Goal: Task Accomplishment & Management: Use online tool/utility

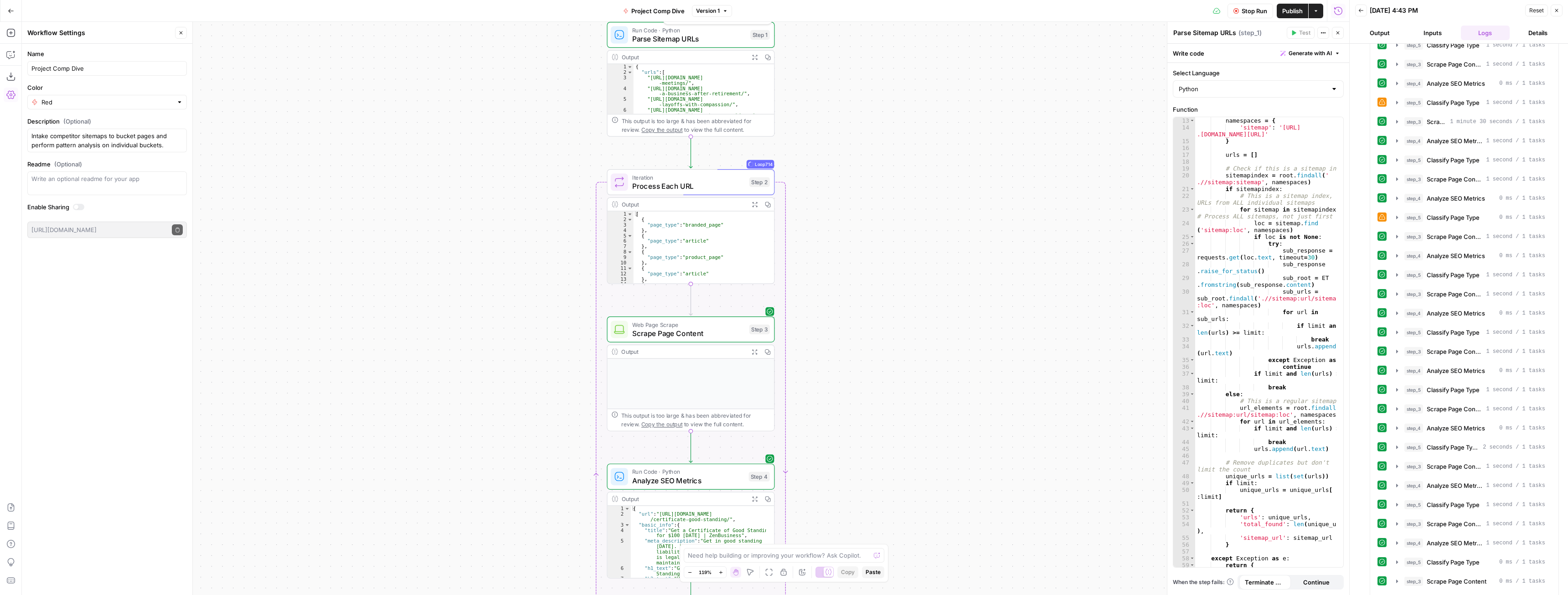
scroll to position [109, 0]
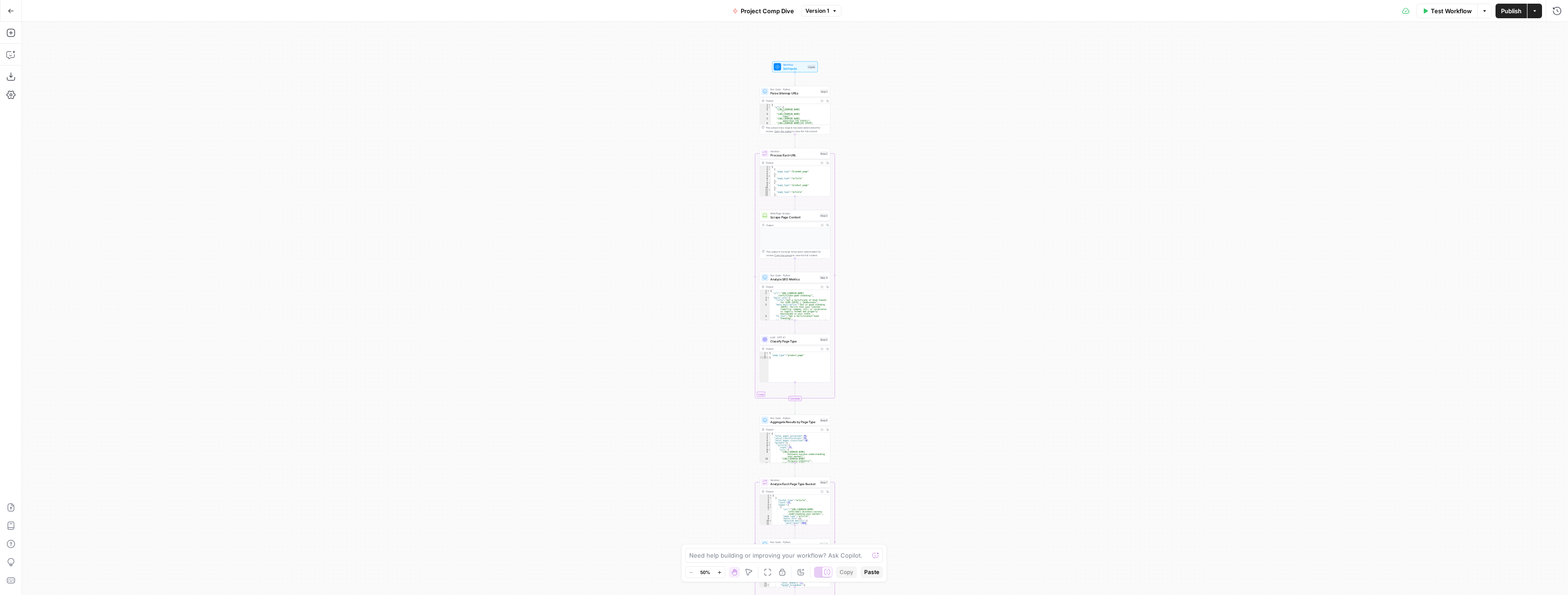
click at [10, 7] on icon "button" at bounding box center [10, 10] width 7 height 7
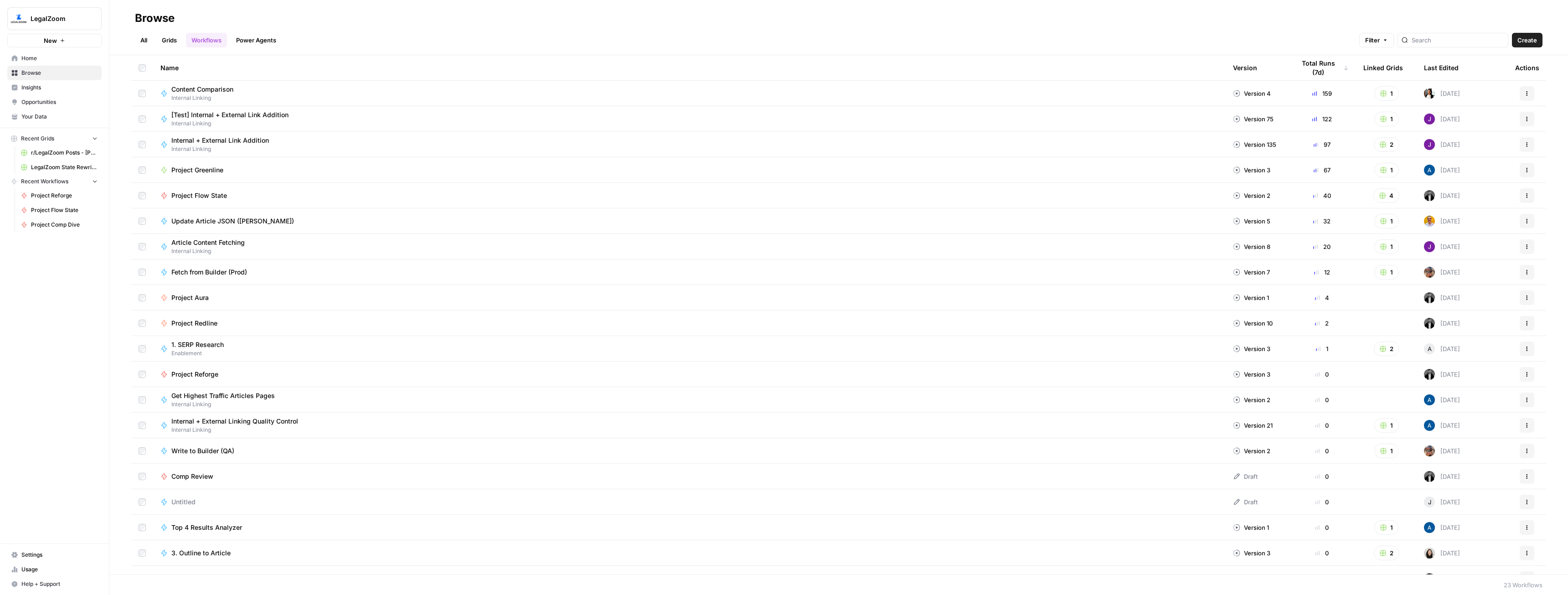
click at [44, 44] on span "New" at bounding box center [50, 41] width 13 height 9
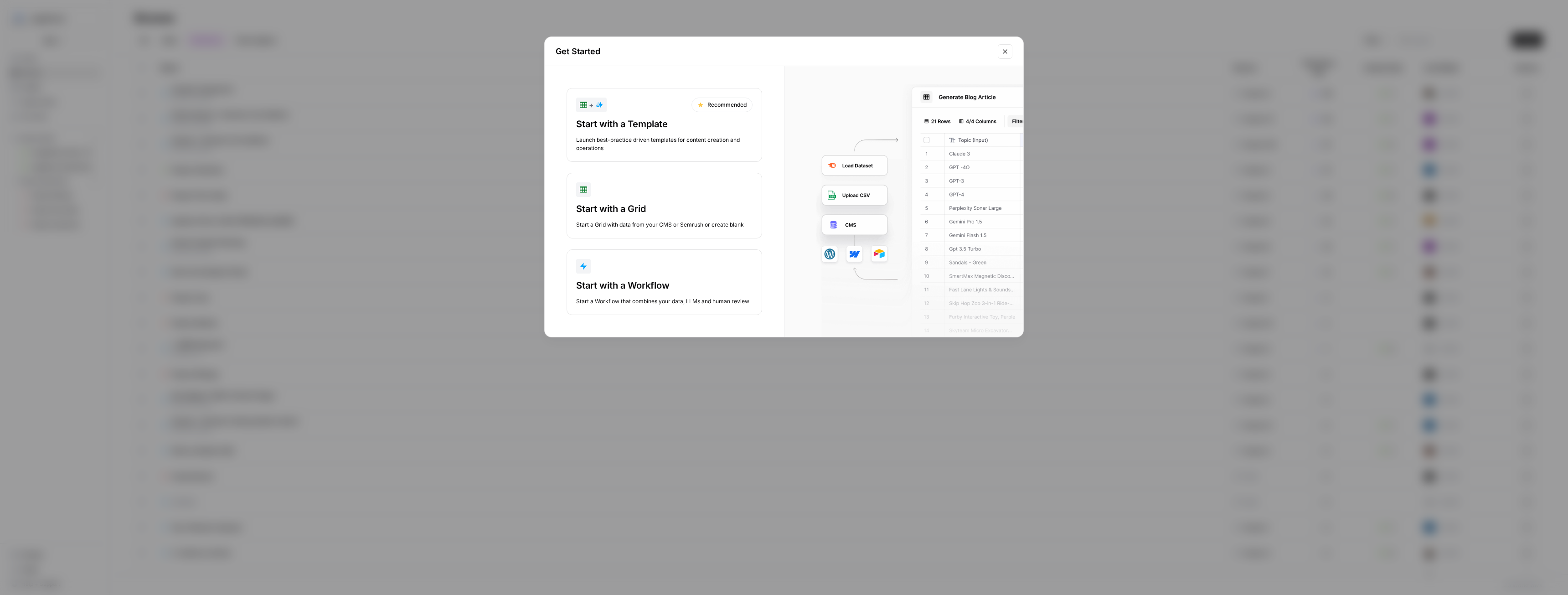
click at [671, 215] on div "Start with a Grid" at bounding box center [664, 208] width 176 height 13
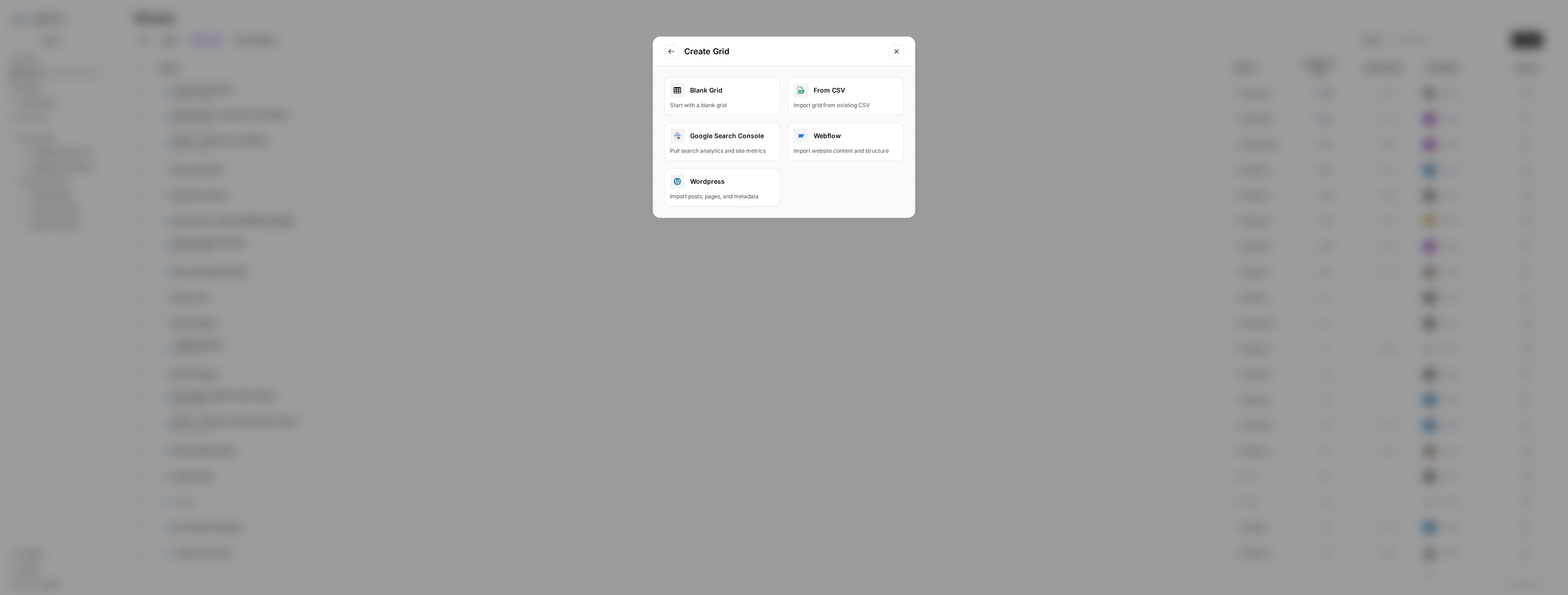
click at [748, 104] on div "Start with a blank grid" at bounding box center [722, 105] width 104 height 8
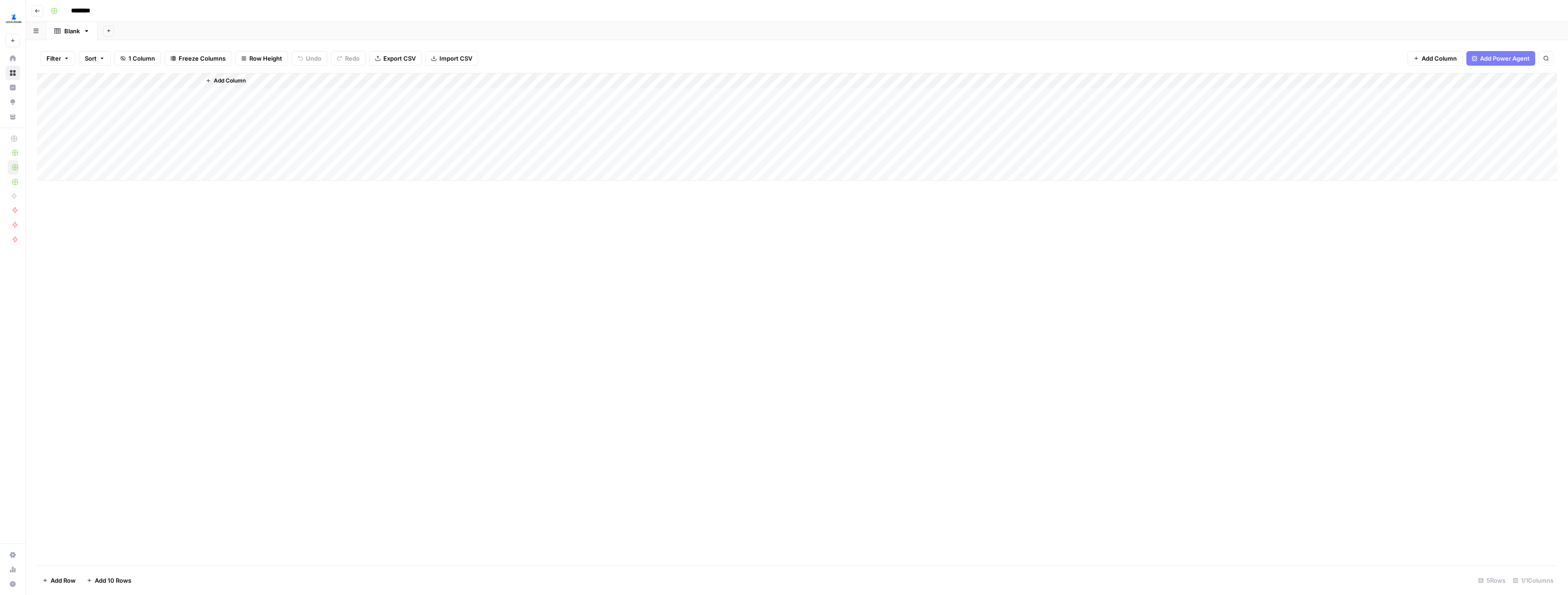
click at [238, 84] on span "Add Column" at bounding box center [230, 80] width 32 height 8
click at [1507, 29] on button "Workflow" at bounding box center [1496, 26] width 36 height 14
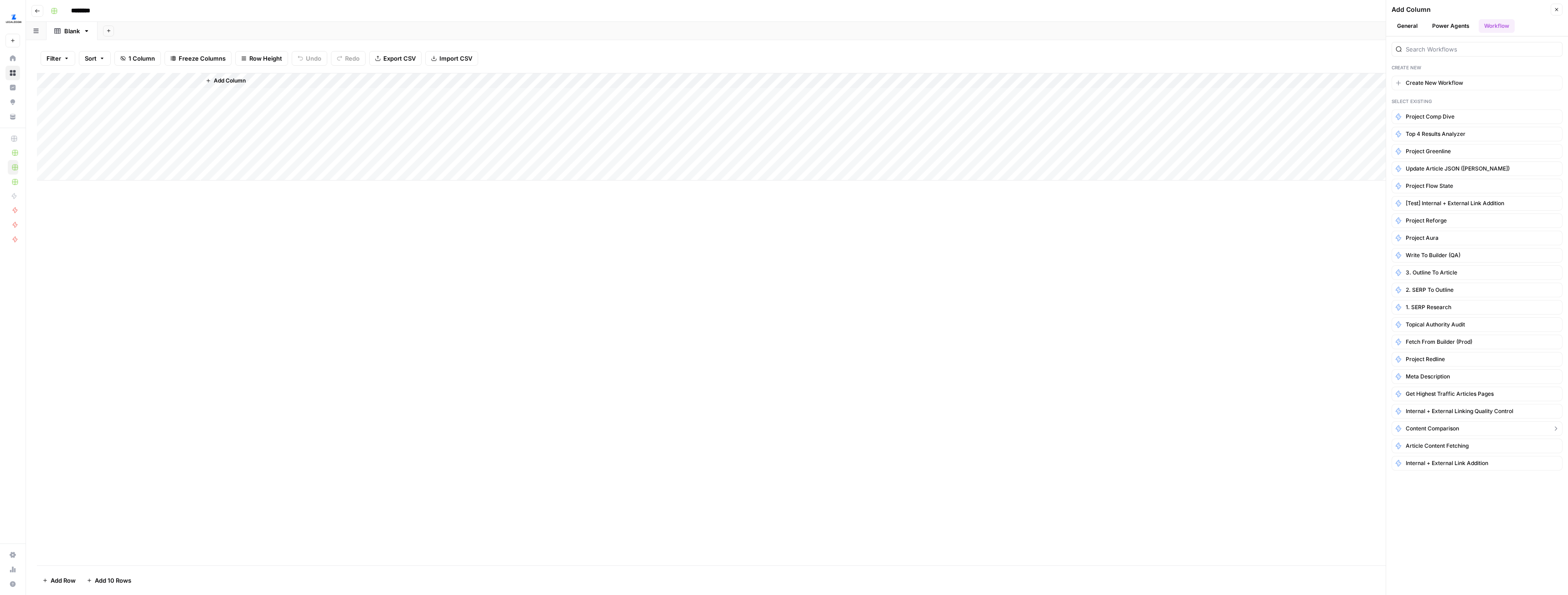
click at [1438, 422] on button "Content Comparison" at bounding box center [1477, 429] width 171 height 15
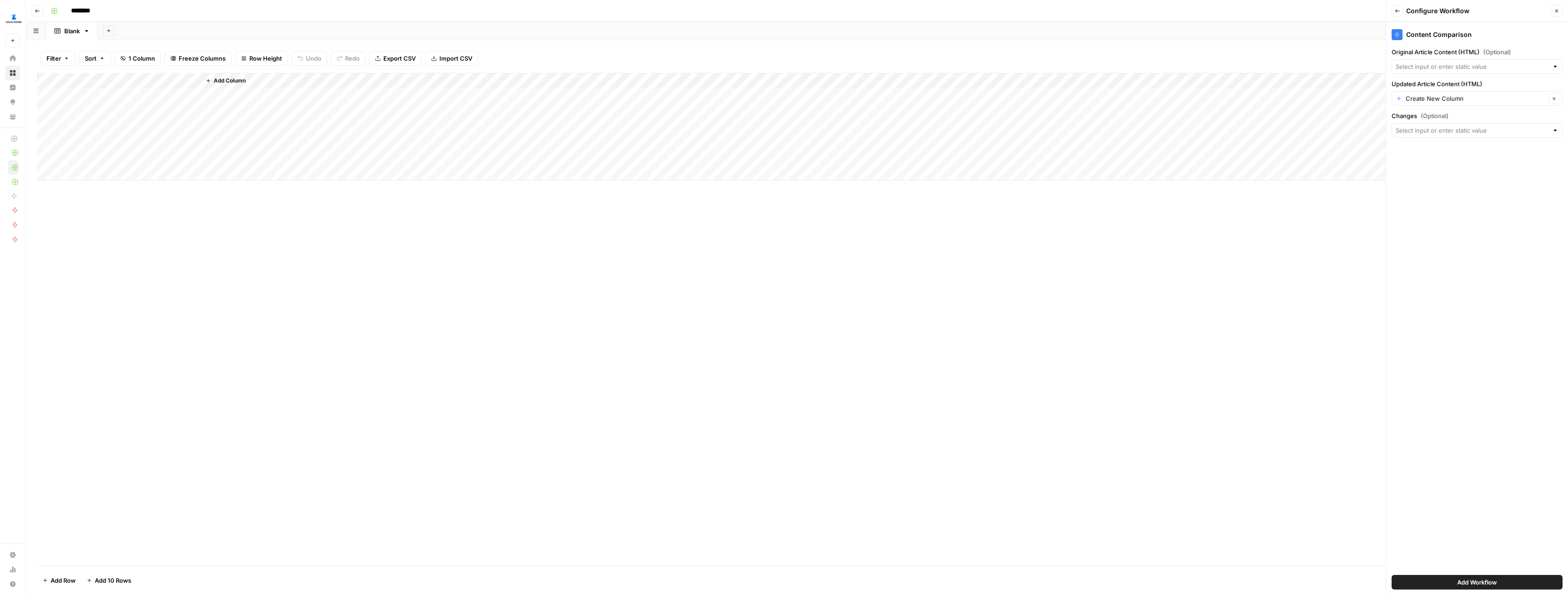
click at [1400, 13] on button "Back" at bounding box center [1397, 11] width 12 height 12
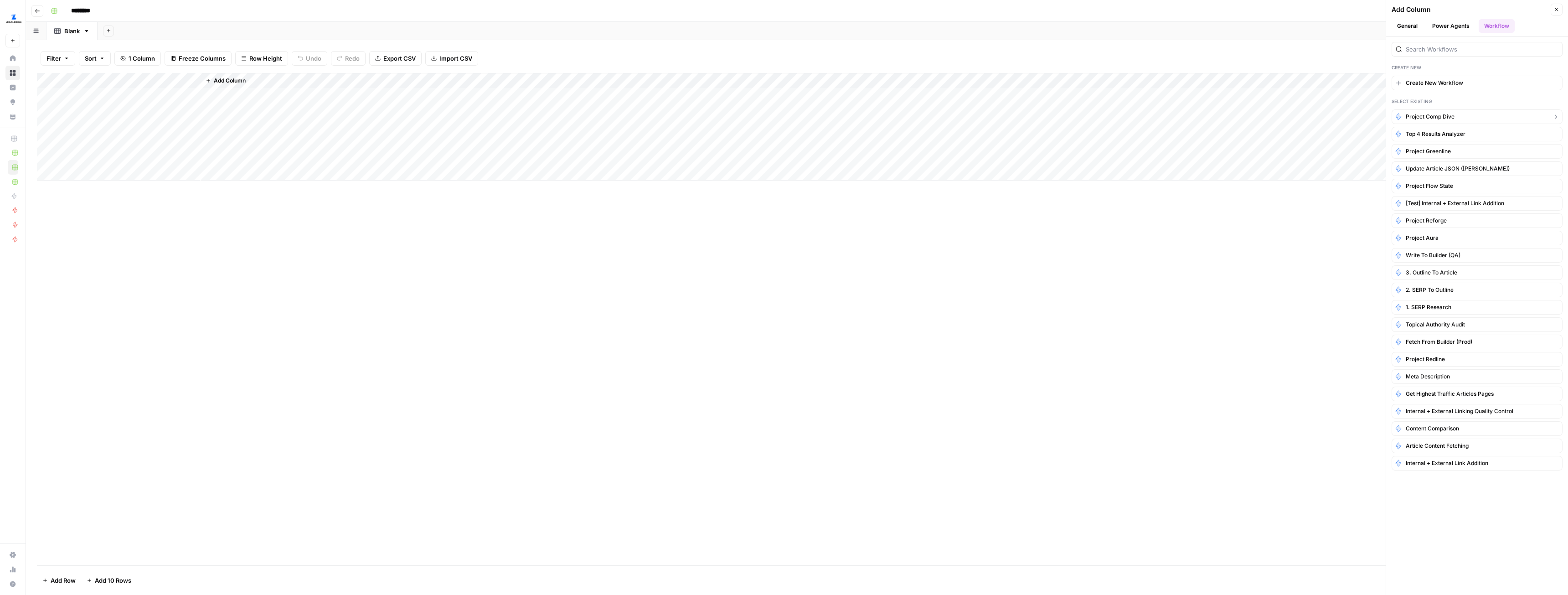
click at [1434, 116] on span "Project Comp Dive" at bounding box center [1430, 117] width 49 height 8
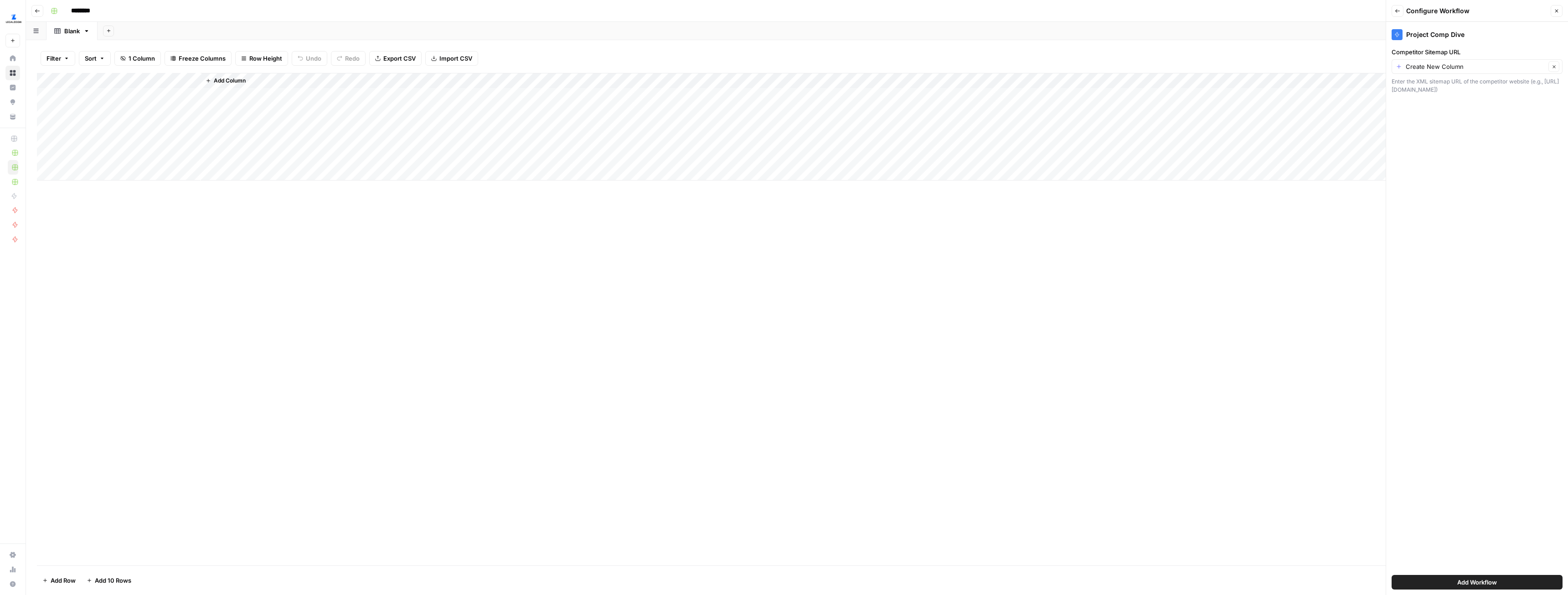
click at [1481, 585] on span "Add Workflow" at bounding box center [1477, 582] width 40 height 9
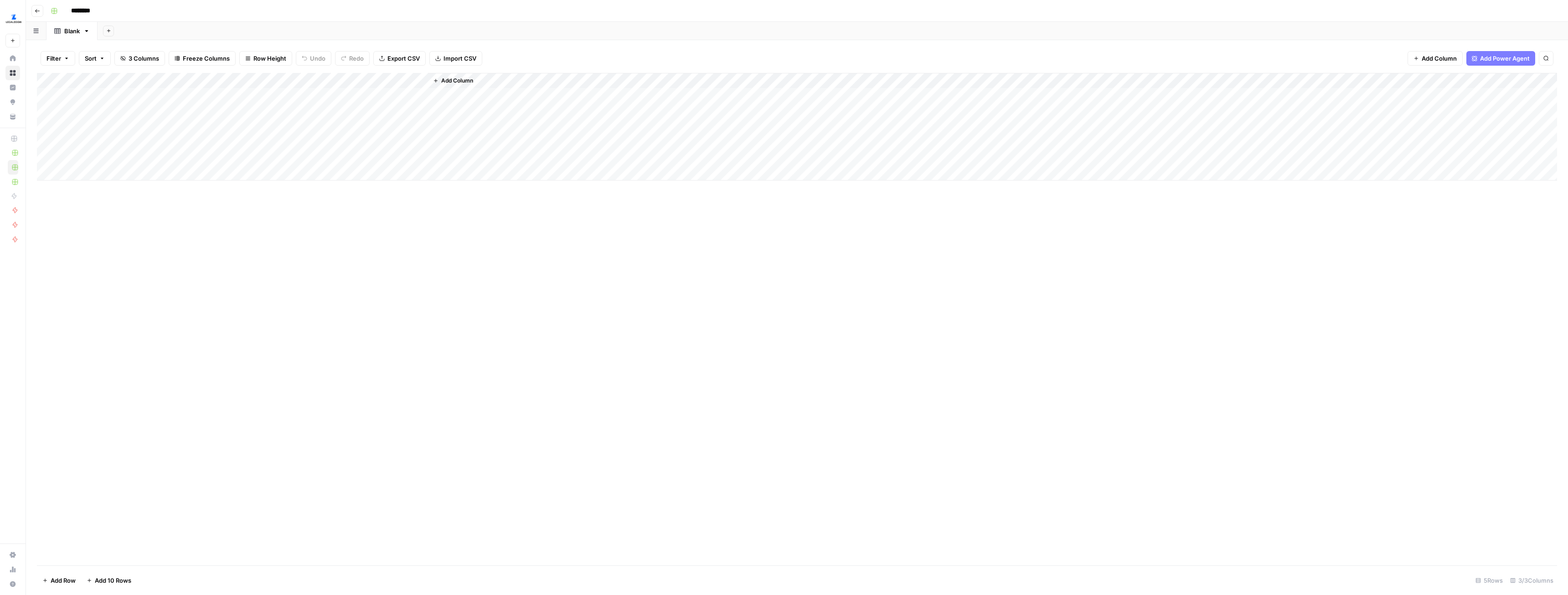
click at [193, 82] on div "Add Column" at bounding box center [797, 127] width 1520 height 108
click at [106, 202] on span "Remove Column" at bounding box center [126, 203] width 80 height 9
click at [758, 96] on span "Delete" at bounding box center [752, 94] width 20 height 9
click at [168, 92] on div "Add Column" at bounding box center [797, 127] width 1520 height 108
click at [244, 98] on div "Add Column" at bounding box center [797, 127] width 1520 height 108
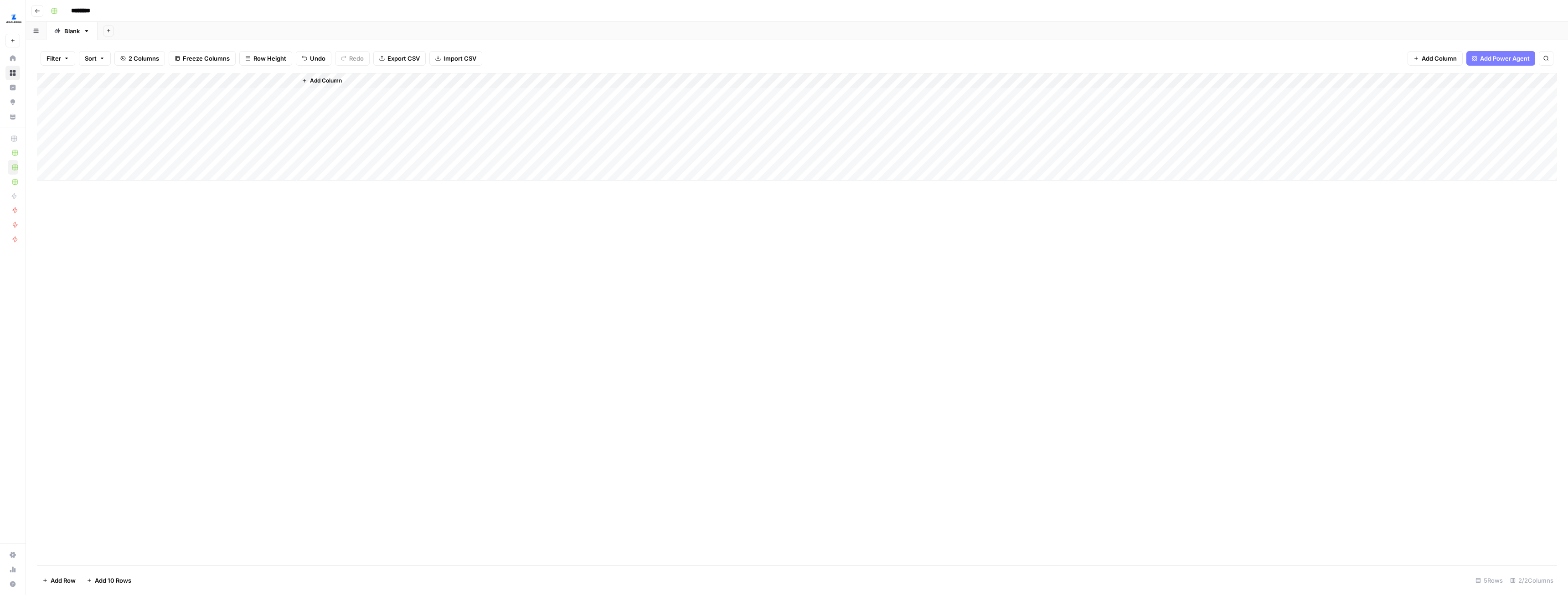
click at [131, 11] on div "********" at bounding box center [803, 11] width 1512 height 15
click at [97, 13] on input "********" at bounding box center [92, 11] width 51 height 15
type input "**********"
click at [253, 276] on div "Add Column" at bounding box center [797, 319] width 1520 height 492
click at [253, 95] on div "Add Column" at bounding box center [797, 127] width 1520 height 108
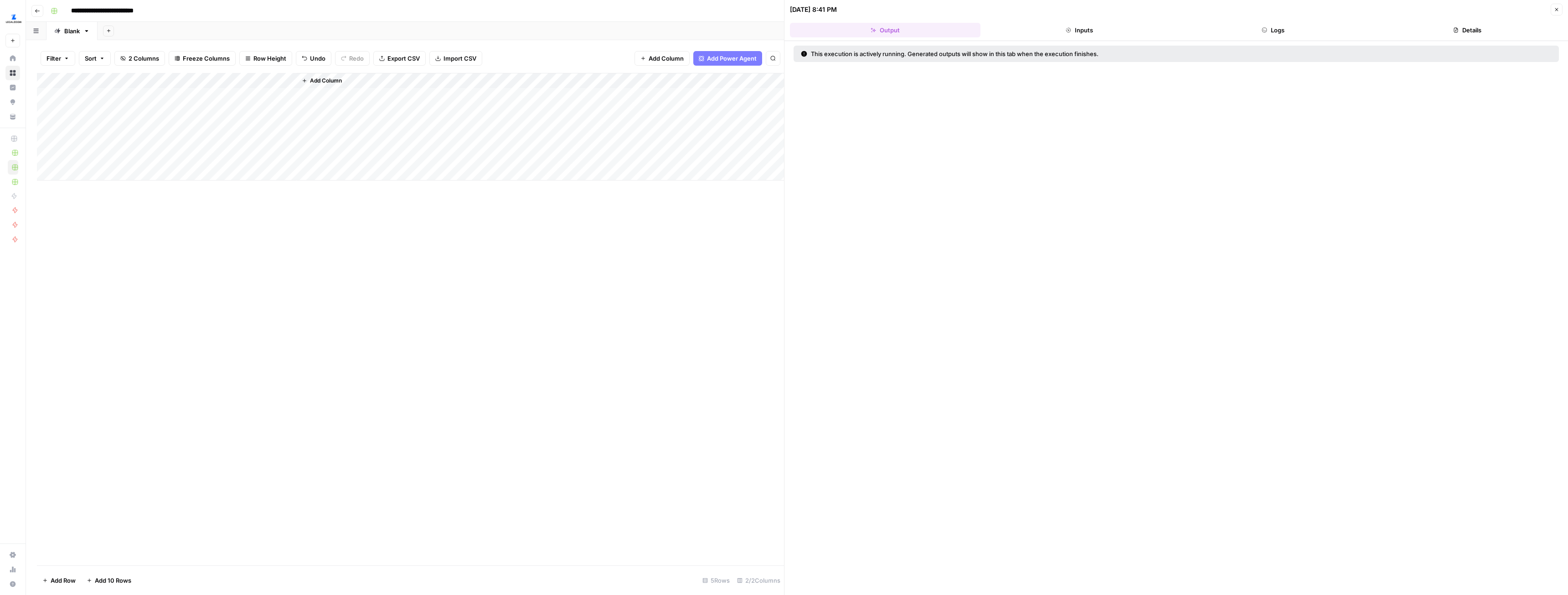
click at [1275, 32] on button "Logs" at bounding box center [1273, 30] width 190 height 15
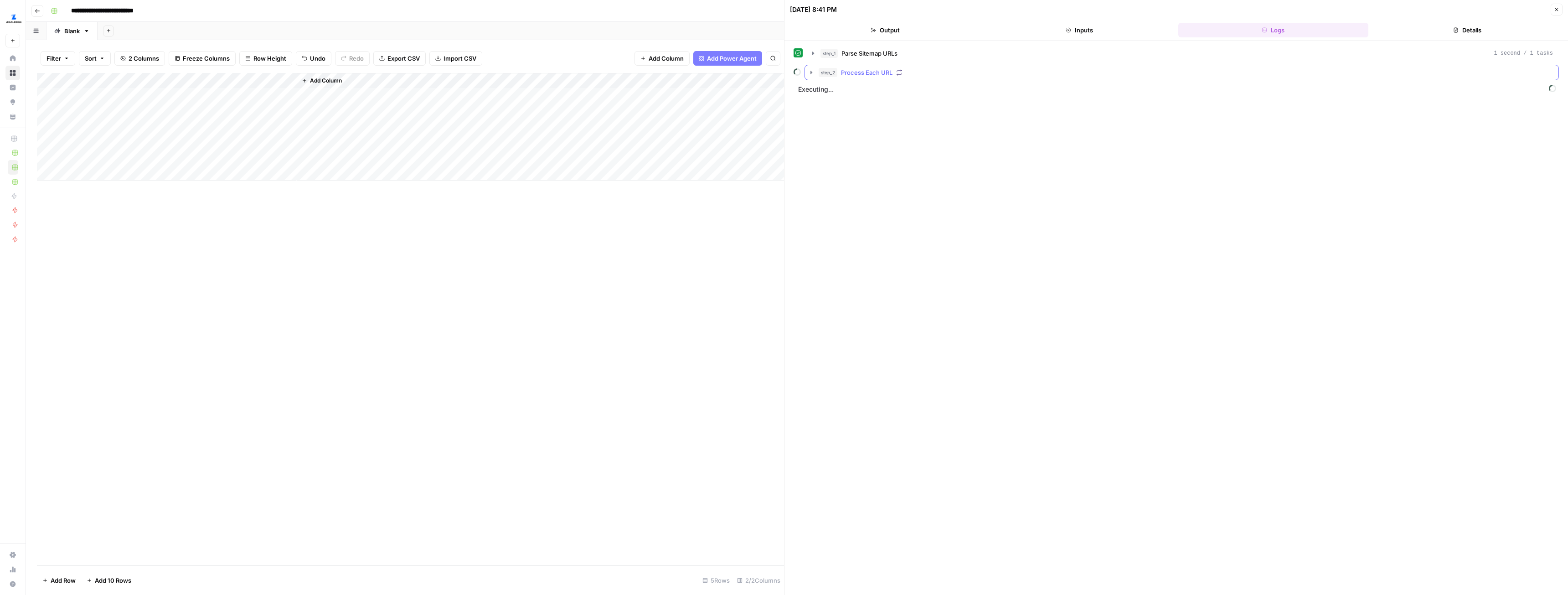
click at [810, 72] on icon "button" at bounding box center [811, 72] width 7 height 7
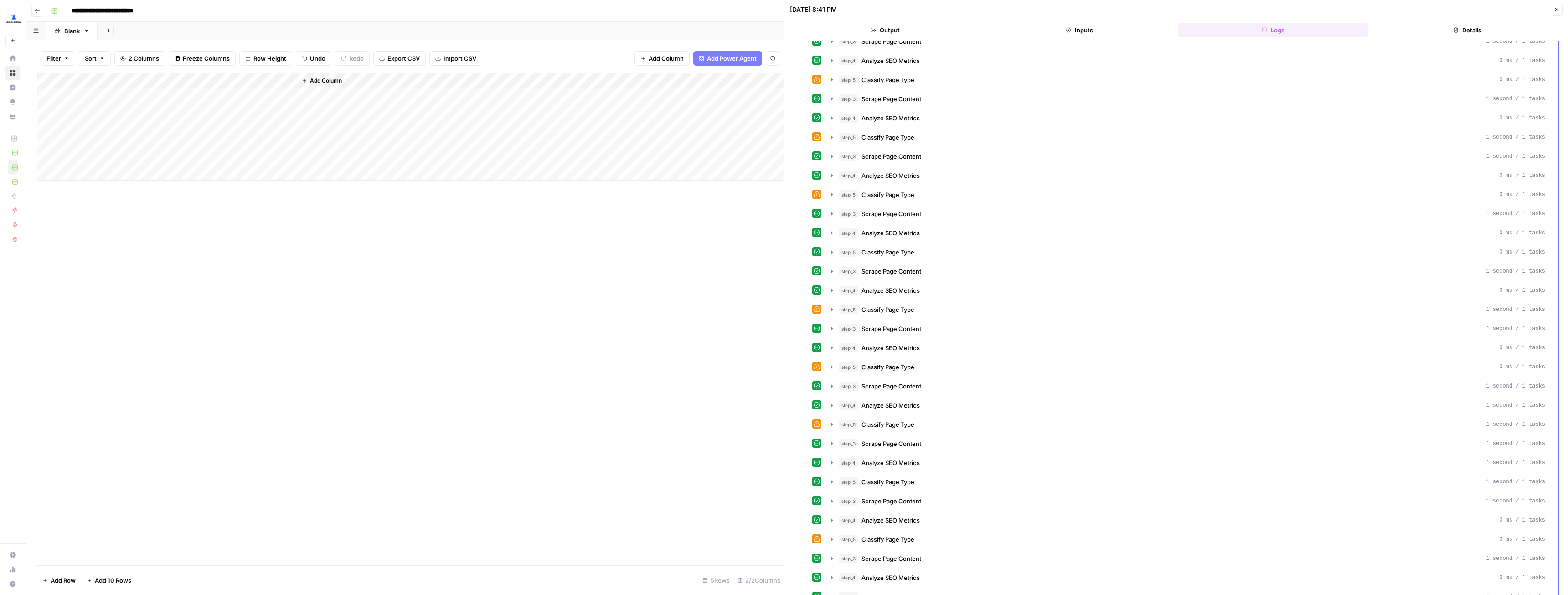
scroll to position [5561, 0]
click at [1557, 13] on button "Close" at bounding box center [1557, 10] width 12 height 12
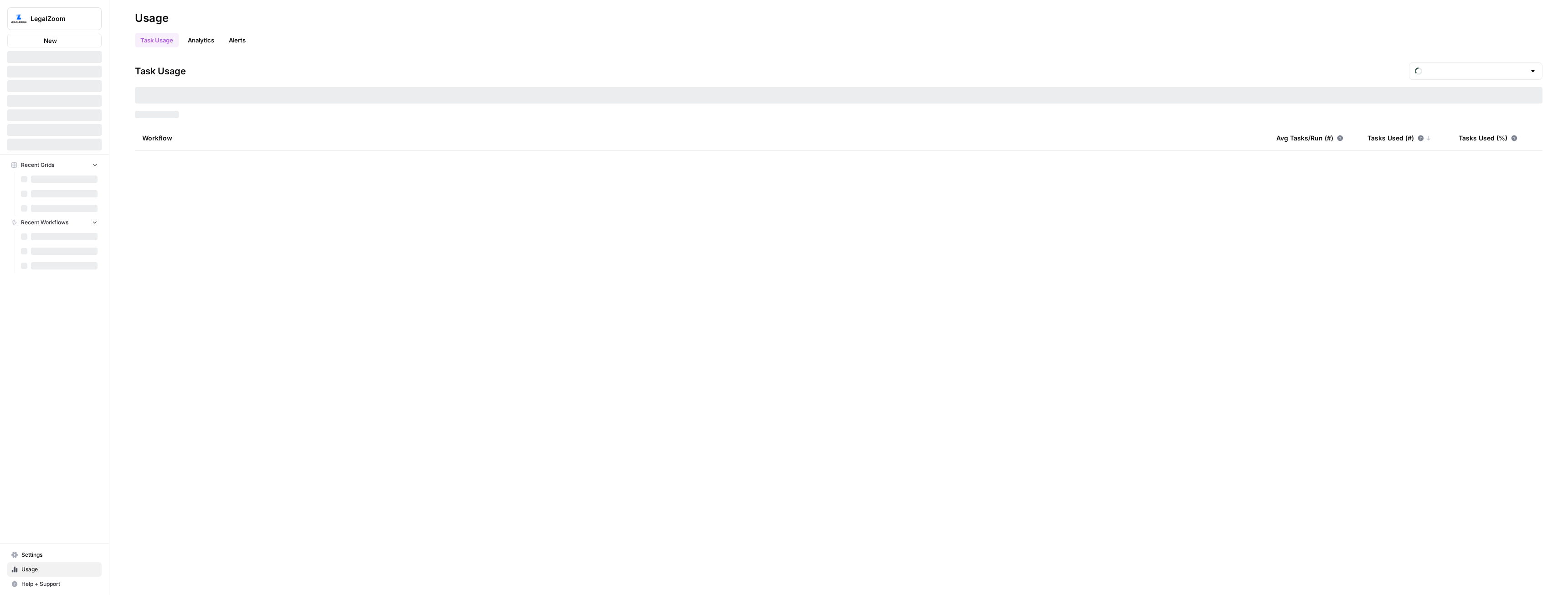
type input "September Tasks"
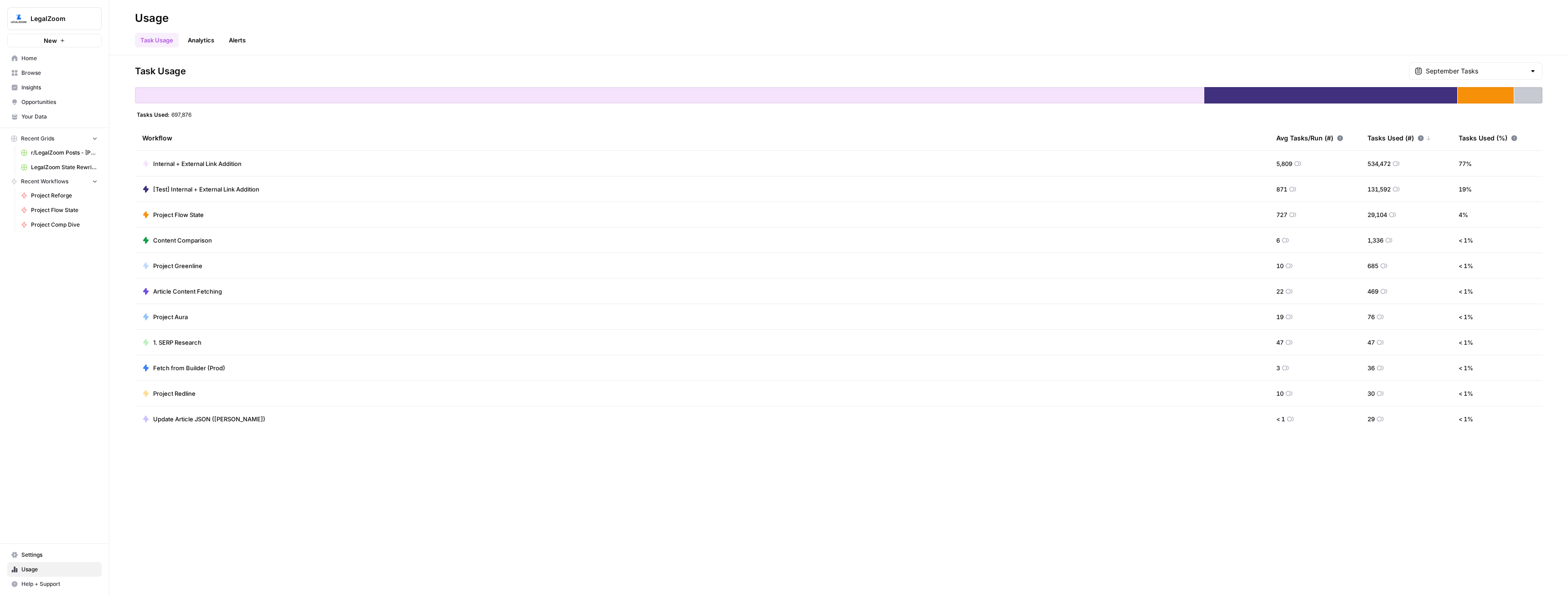
click at [239, 234] on td "Content Comparison" at bounding box center [702, 240] width 1134 height 25
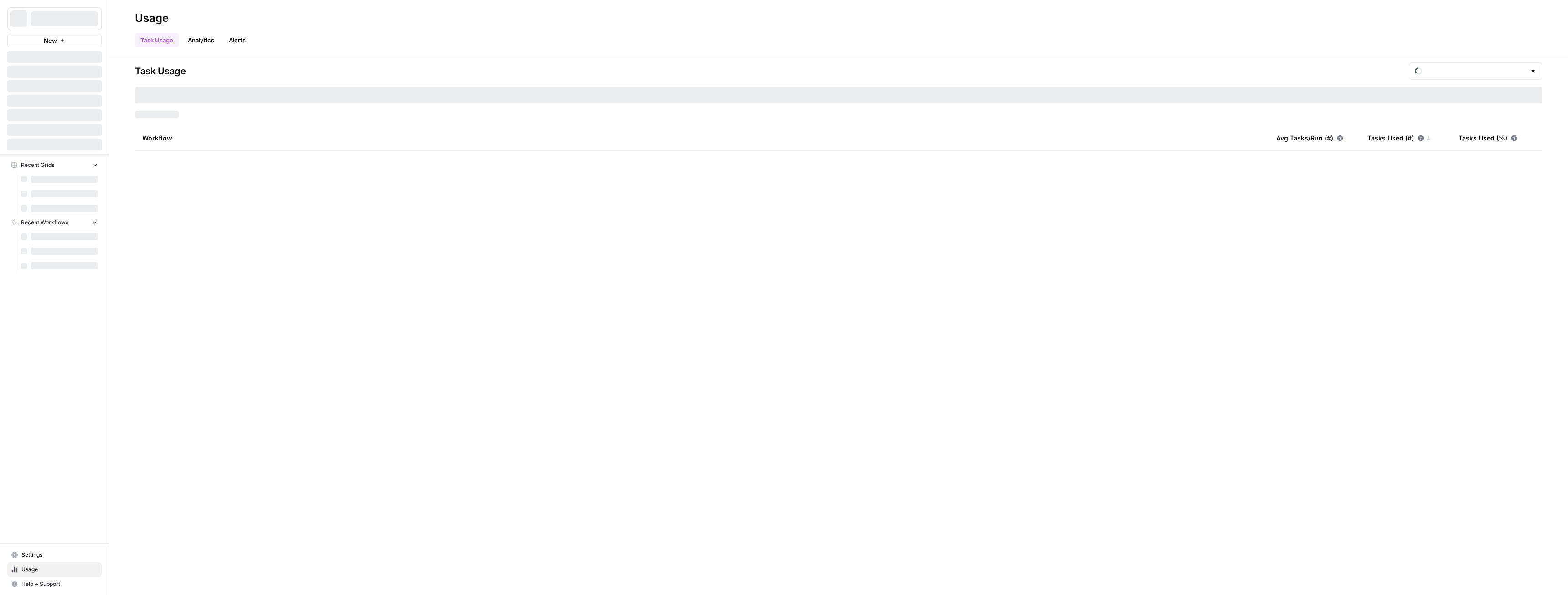
type input "September Tasks"
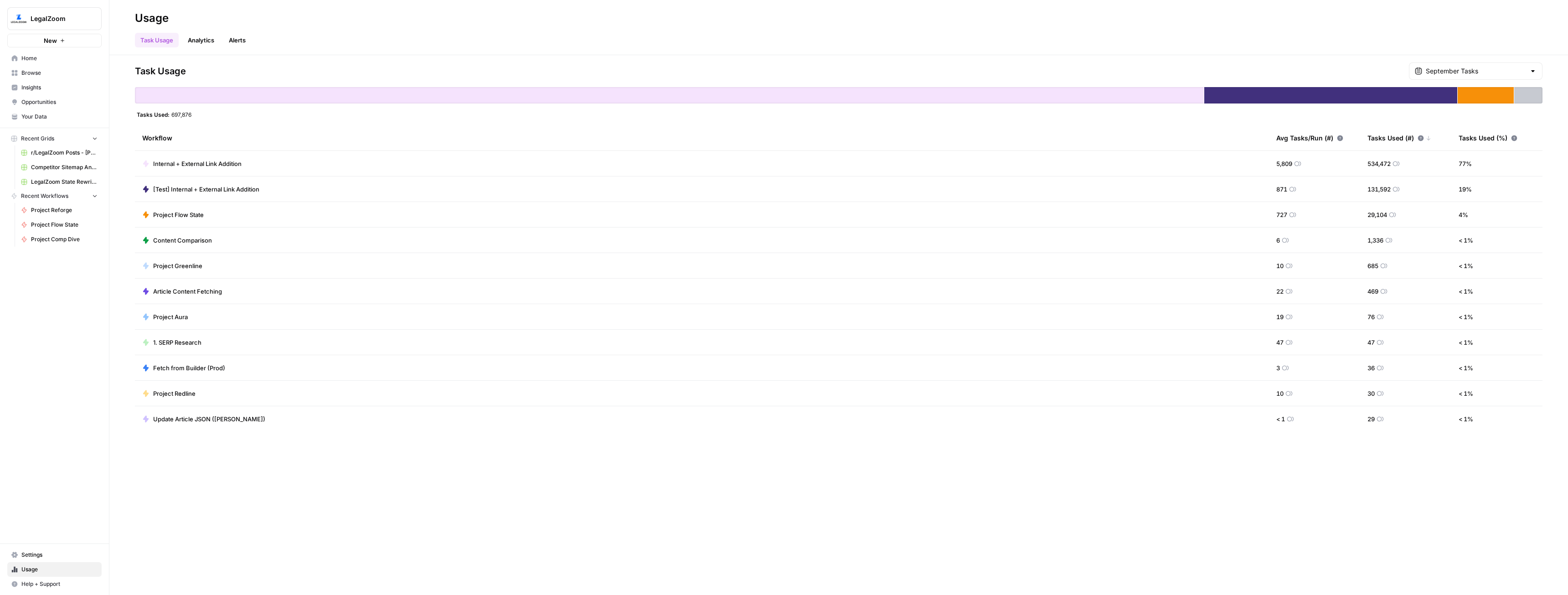
click at [1386, 241] on div "1,336" at bounding box center [1380, 240] width 25 height 9
click at [1423, 138] on icon at bounding box center [1421, 138] width 6 height 6
click at [44, 59] on span "Home" at bounding box center [59, 58] width 76 height 8
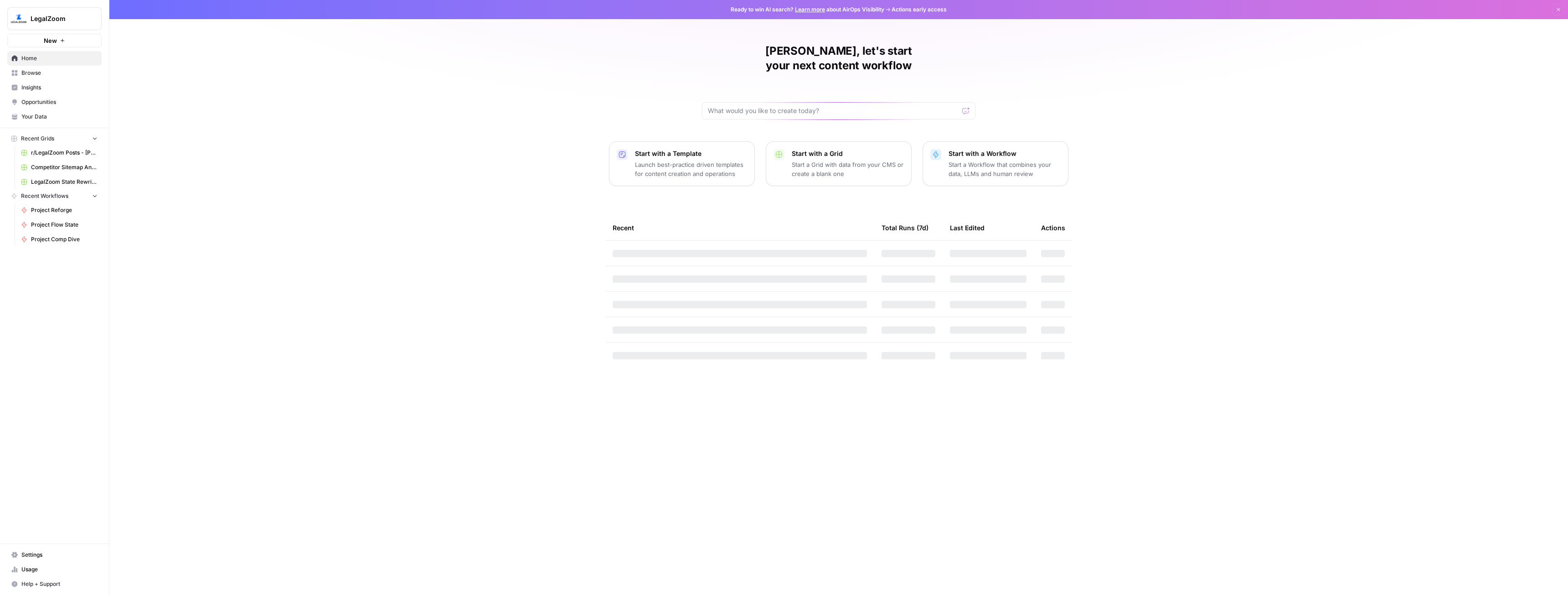
click at [40, 76] on span "Browse" at bounding box center [59, 72] width 76 height 8
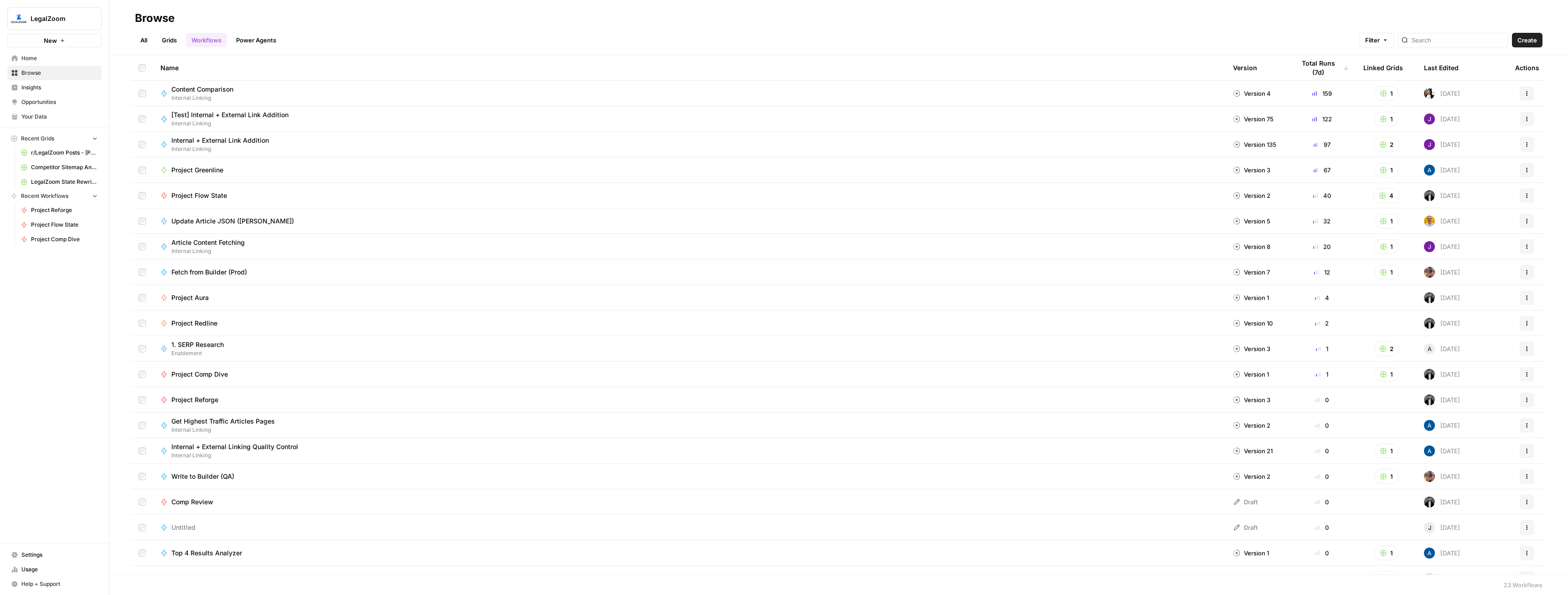
click at [247, 375] on div "Project Comp Dive" at bounding box center [689, 374] width 1058 height 9
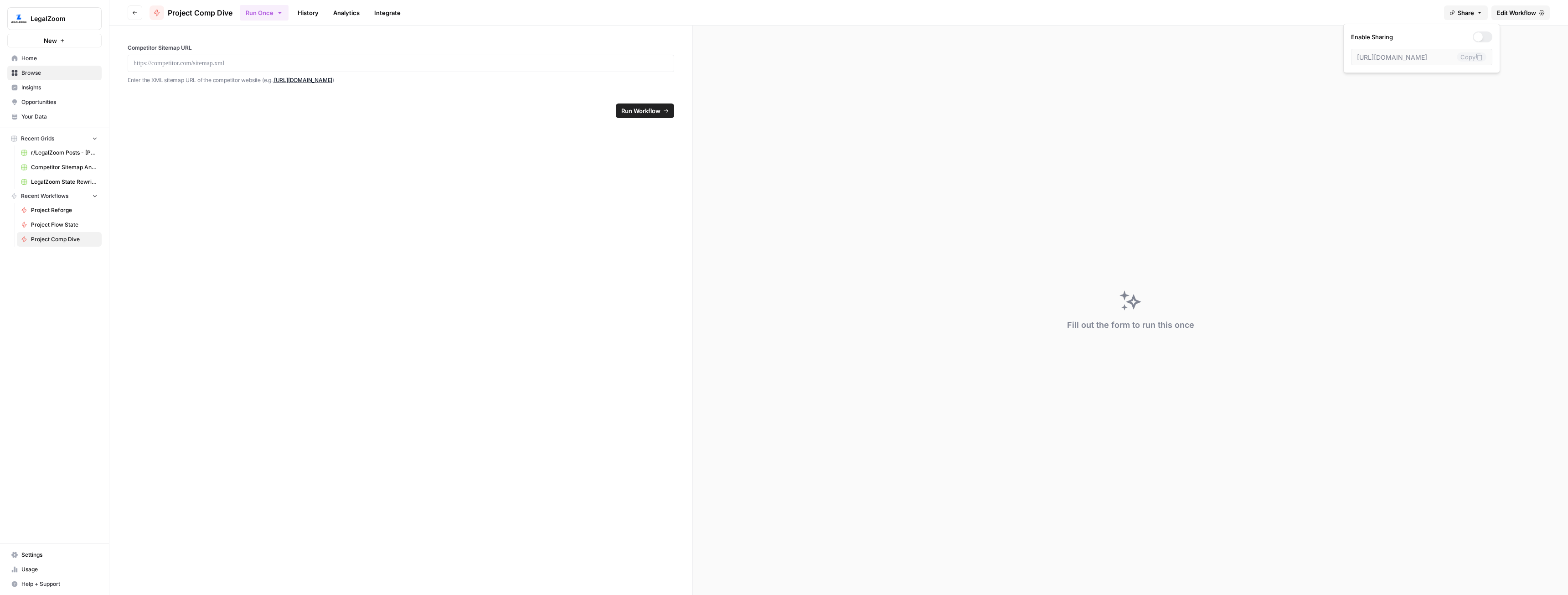
click at [1479, 16] on button "Share" at bounding box center [1465, 13] width 44 height 15
click at [1477, 34] on div at bounding box center [1482, 37] width 20 height 11
click at [1476, 57] on icon at bounding box center [1479, 57] width 7 height 7
